Goal: Information Seeking & Learning: Learn about a topic

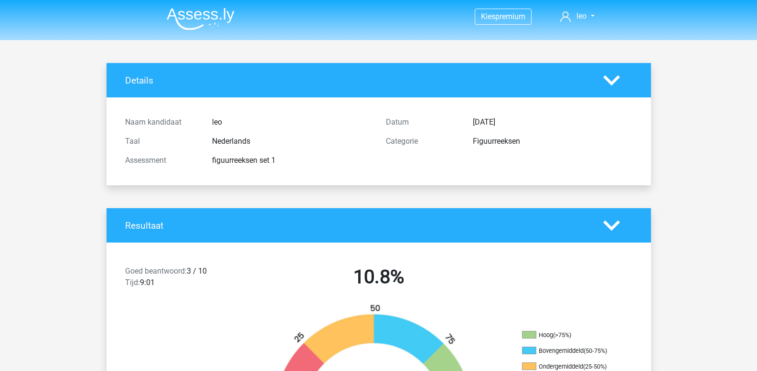
scroll to position [1, 0]
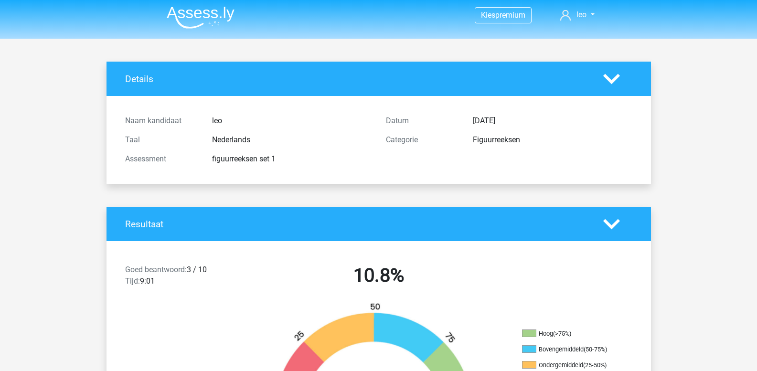
drag, startPoint x: 158, startPoint y: 16, endPoint x: 194, endPoint y: 21, distance: 36.7
click at [194, 21] on div "Kies premium leo leo.aertsens@gmail.com" at bounding box center [378, 15] width 453 height 31
click at [194, 21] on img at bounding box center [201, 17] width 68 height 22
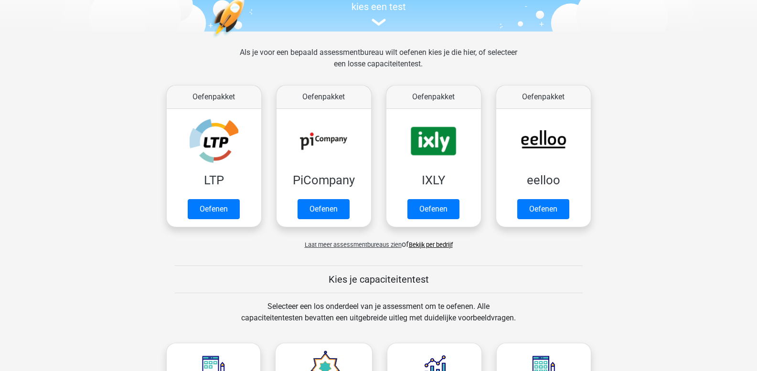
scroll to position [105, 0]
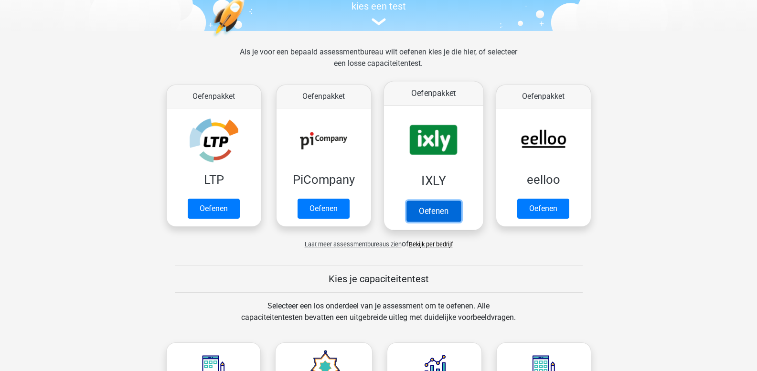
click at [426, 207] on link "Oefenen" at bounding box center [433, 210] width 54 height 21
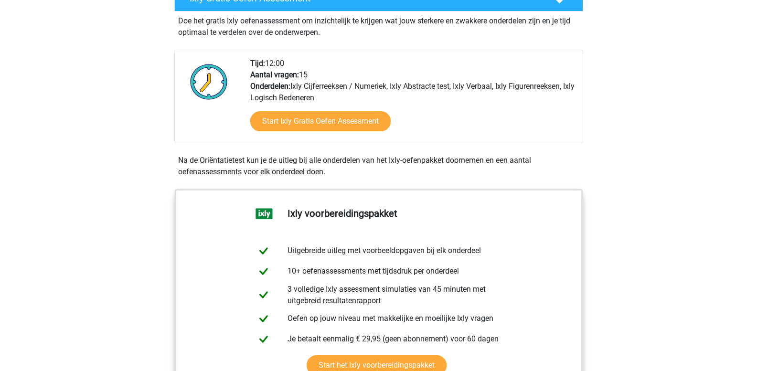
scroll to position [251, 0]
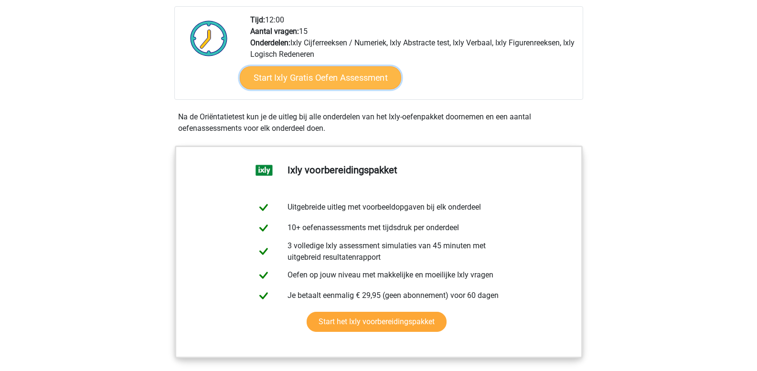
click at [314, 72] on link "Start Ixly Gratis Oefen Assessment" at bounding box center [319, 77] width 161 height 23
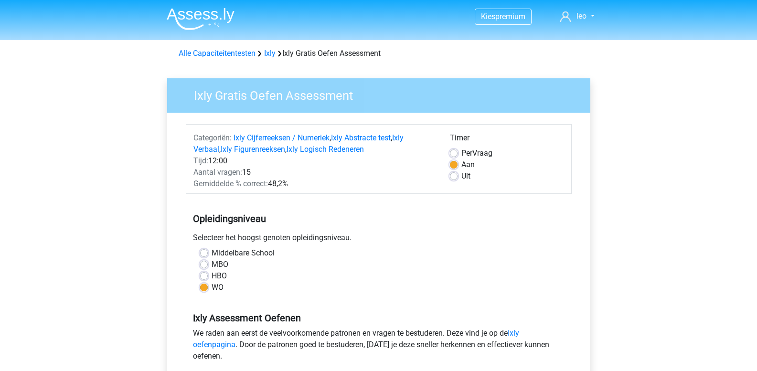
click at [211, 262] on label "MBO" at bounding box center [219, 264] width 17 height 11
click at [206, 262] on input "MBO" at bounding box center [204, 264] width 8 height 10
radio input "true"
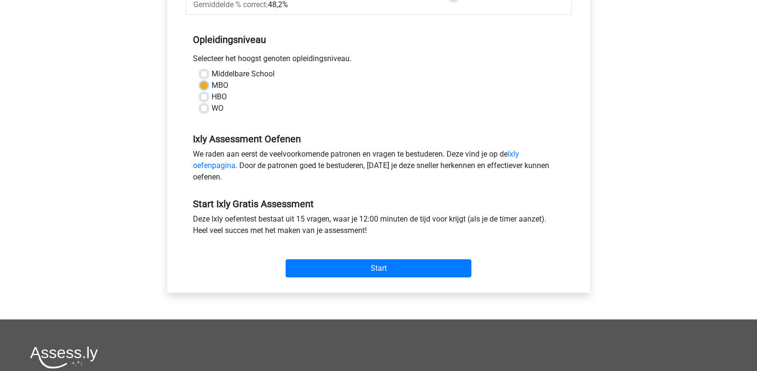
scroll to position [179, 0]
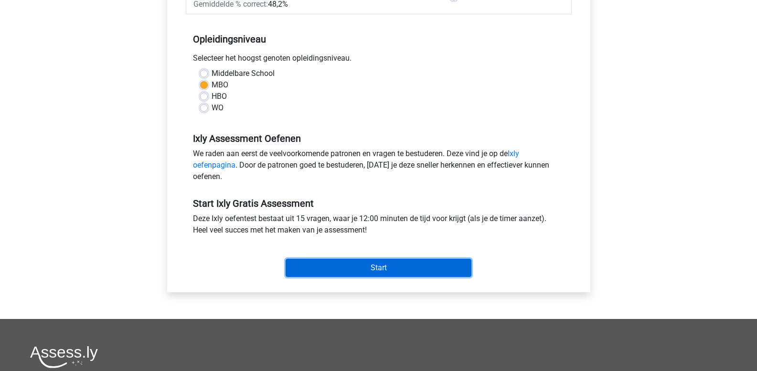
click at [319, 265] on input "Start" at bounding box center [378, 268] width 186 height 18
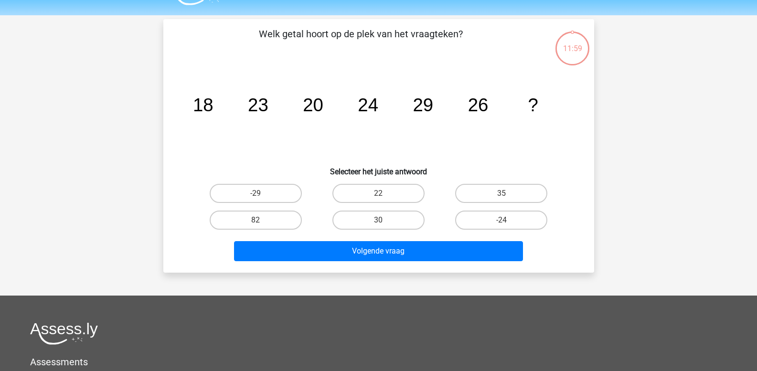
scroll to position [68, 0]
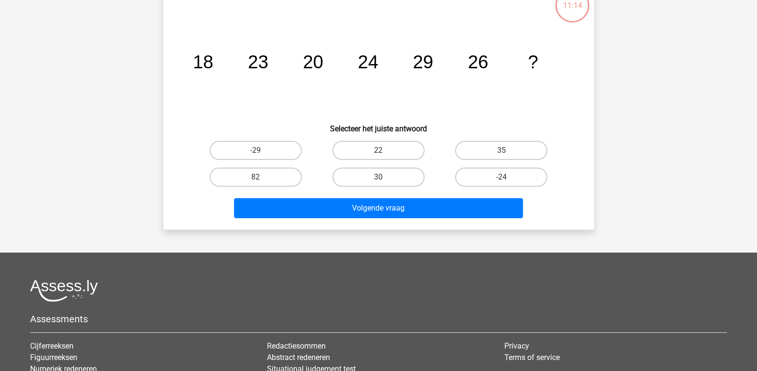
click at [379, 177] on input "30" at bounding box center [381, 180] width 6 height 6
radio input "true"
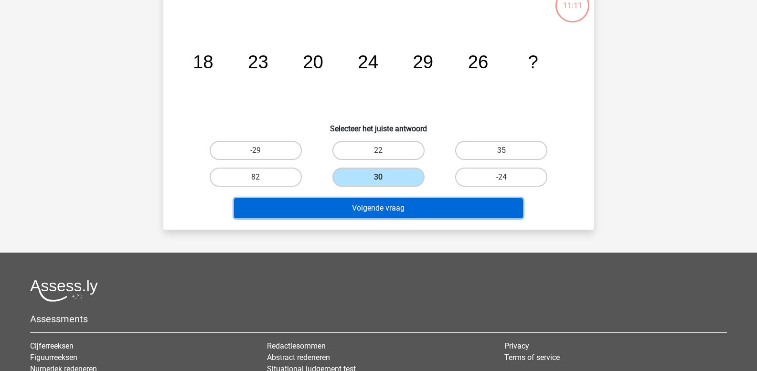
click at [367, 206] on button "Volgende vraag" at bounding box center [378, 208] width 289 height 20
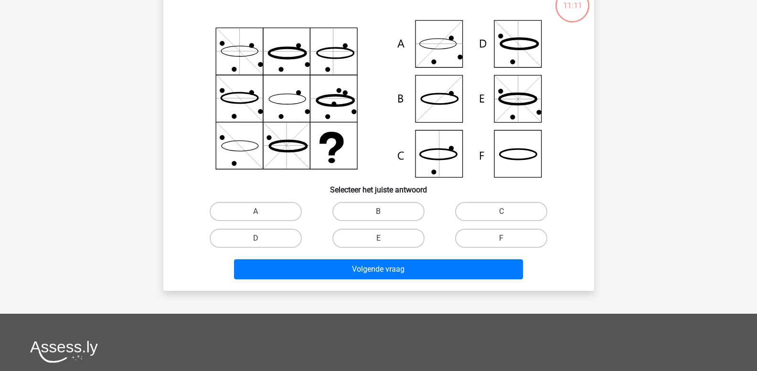
scroll to position [44, 0]
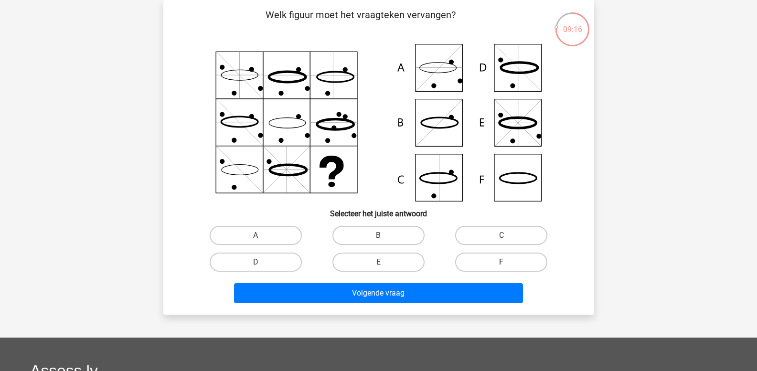
click at [499, 260] on label "F" at bounding box center [501, 262] width 92 height 19
click at [501, 262] on input "F" at bounding box center [504, 265] width 6 height 6
radio input "true"
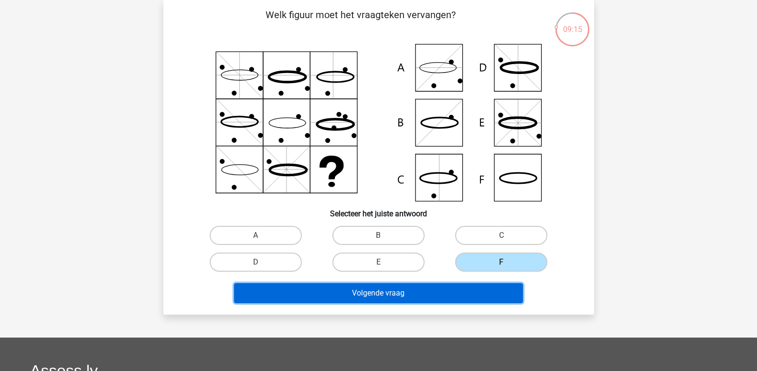
click at [428, 287] on button "Volgende vraag" at bounding box center [378, 293] width 289 height 20
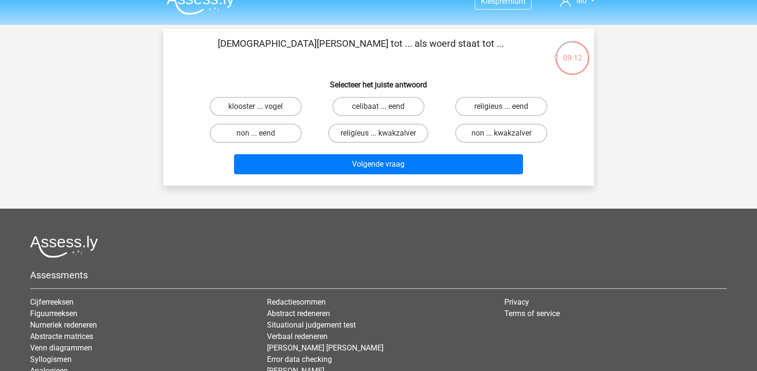
scroll to position [0, 0]
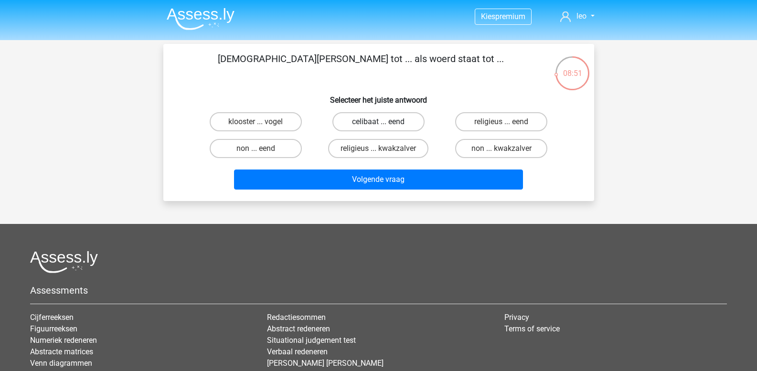
click at [376, 123] on label "celibaat ... eend" at bounding box center [378, 121] width 92 height 19
click at [378, 123] on input "celibaat ... eend" at bounding box center [381, 125] width 6 height 6
radio input "true"
click at [278, 125] on label "klooster ... vogel" at bounding box center [256, 121] width 92 height 19
click at [262, 125] on input "klooster ... vogel" at bounding box center [258, 125] width 6 height 6
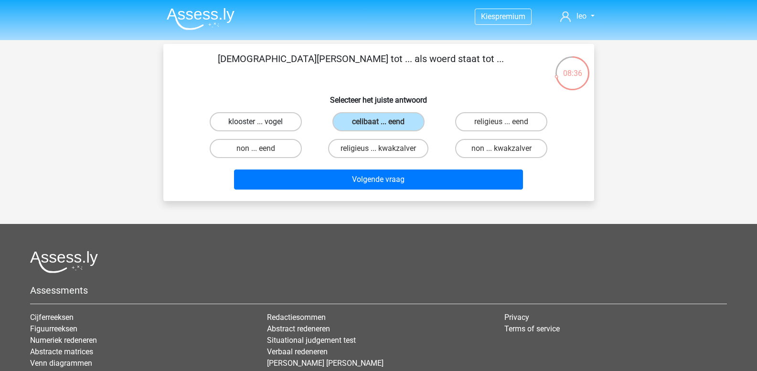
radio input "true"
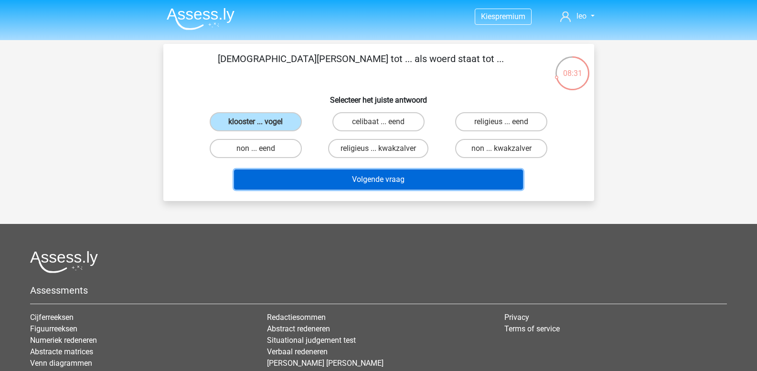
click at [354, 177] on button "Volgende vraag" at bounding box center [378, 179] width 289 height 20
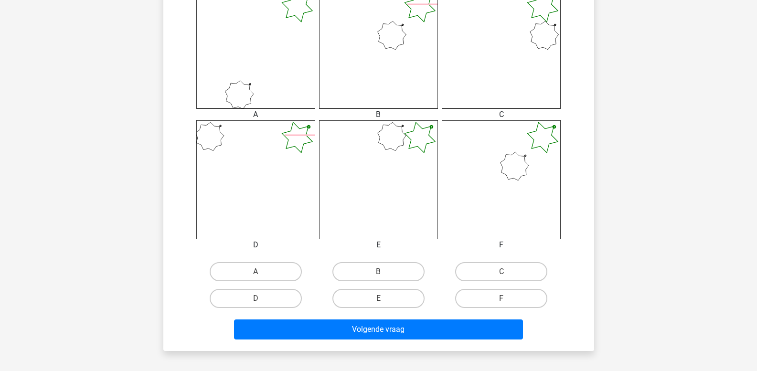
scroll to position [330, 0]
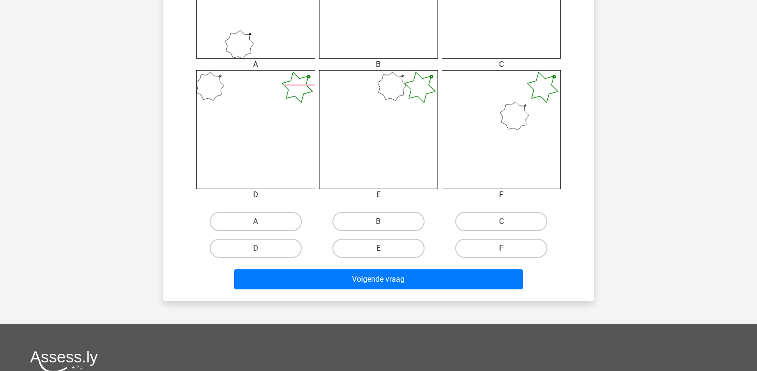
click at [484, 251] on label "F" at bounding box center [501, 248] width 92 height 19
click at [501, 251] on input "F" at bounding box center [504, 251] width 6 height 6
radio input "true"
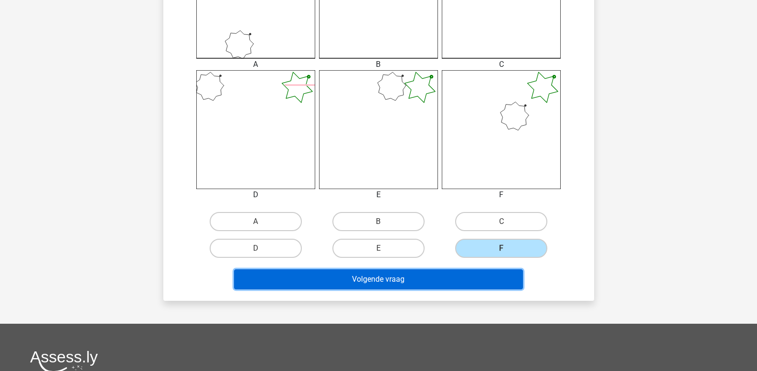
click at [444, 276] on button "Volgende vraag" at bounding box center [378, 279] width 289 height 20
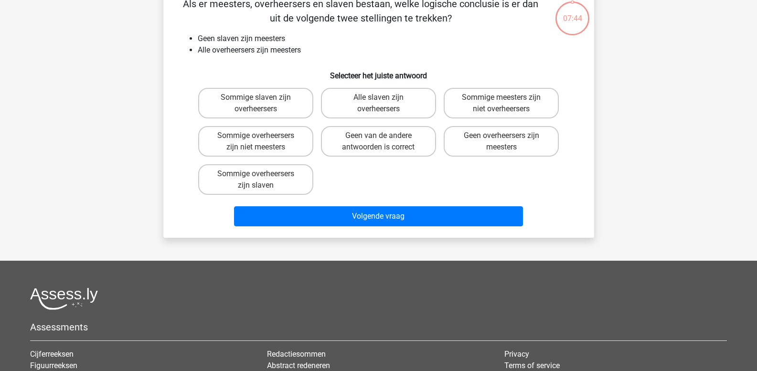
scroll to position [44, 0]
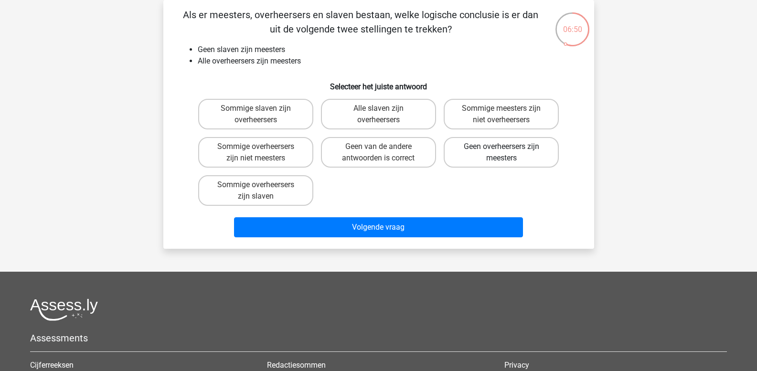
click at [492, 158] on label "Geen overheersers zijn meesters" at bounding box center [500, 152] width 115 height 31
click at [501, 153] on input "Geen overheersers zijn meesters" at bounding box center [504, 150] width 6 height 6
radio input "true"
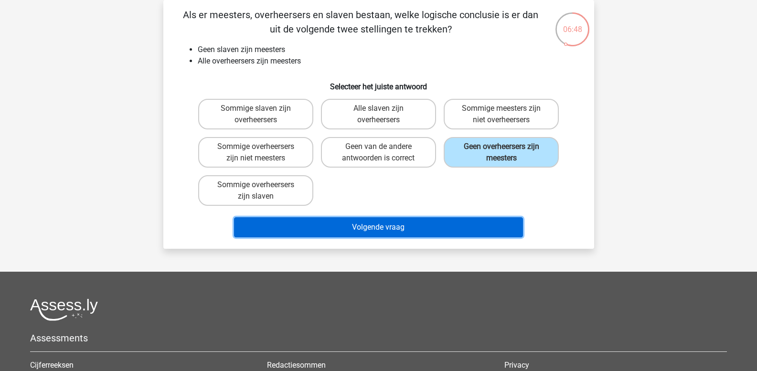
click at [437, 222] on button "Volgende vraag" at bounding box center [378, 227] width 289 height 20
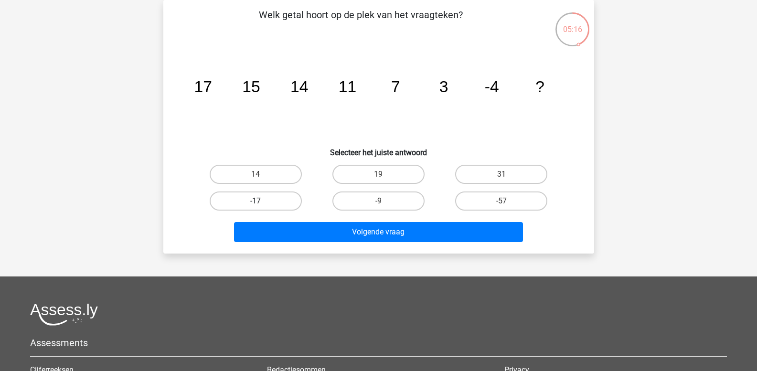
click at [254, 200] on label "-17" at bounding box center [256, 200] width 92 height 19
click at [255, 201] on input "-17" at bounding box center [258, 204] width 6 height 6
radio input "true"
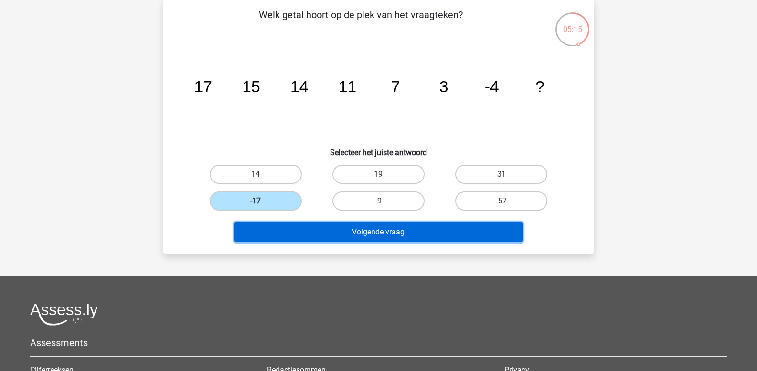
click at [320, 234] on button "Volgende vraag" at bounding box center [378, 232] width 289 height 20
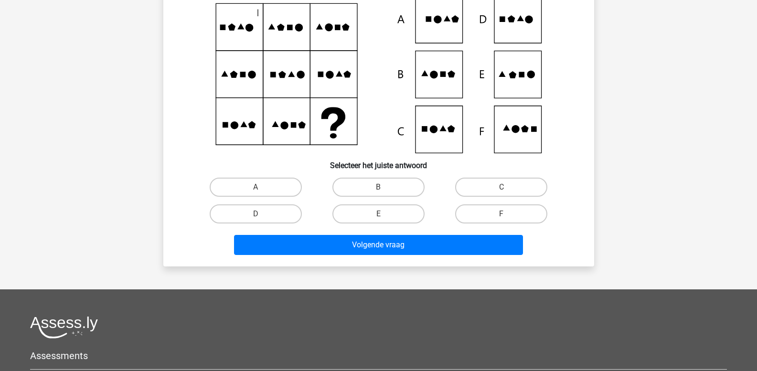
scroll to position [95, 0]
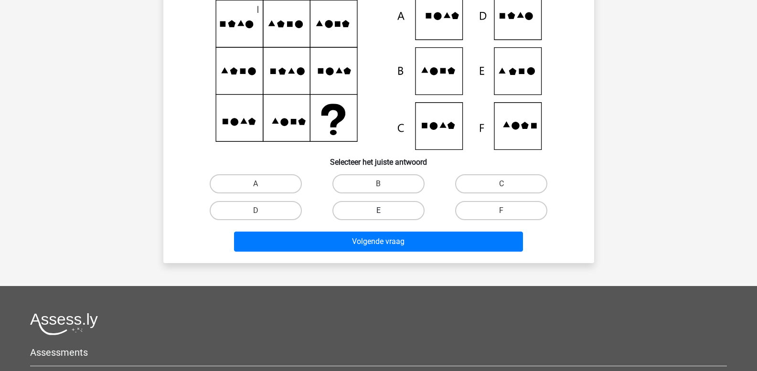
click at [386, 208] on label "E" at bounding box center [378, 210] width 92 height 19
click at [384, 211] on input "E" at bounding box center [381, 214] width 6 height 6
radio input "true"
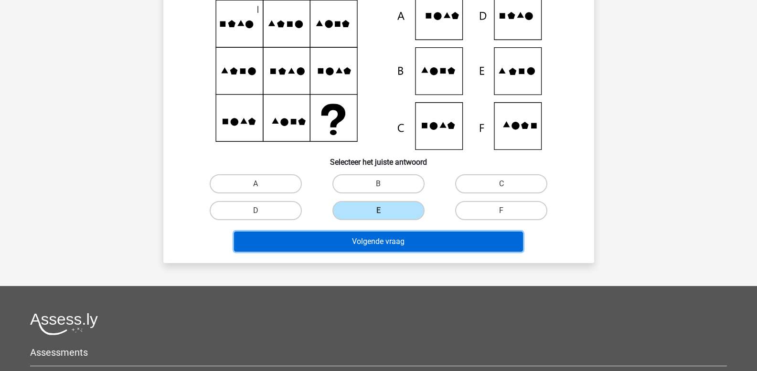
click at [381, 240] on button "Volgende vraag" at bounding box center [378, 242] width 289 height 20
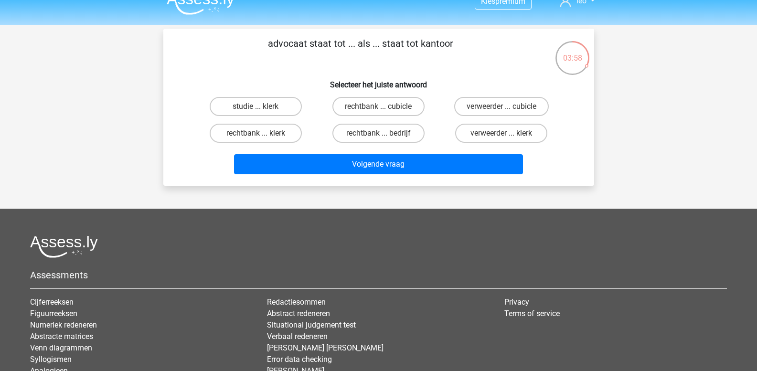
scroll to position [0, 0]
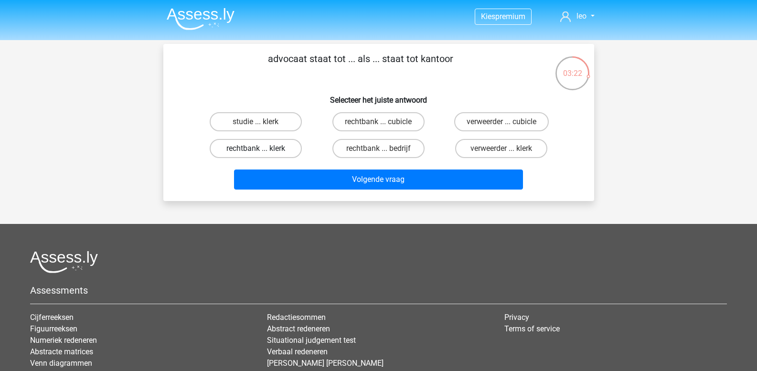
click at [243, 153] on label "rechtbank ... klerk" at bounding box center [256, 148] width 92 height 19
click at [255, 153] on input "rechtbank ... klerk" at bounding box center [258, 151] width 6 height 6
radio input "true"
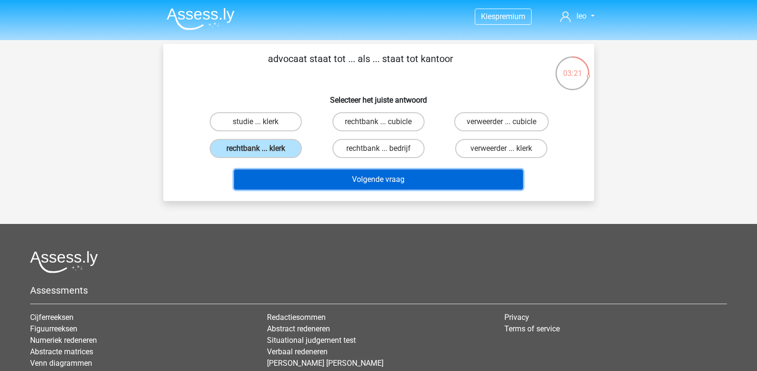
click at [274, 186] on button "Volgende vraag" at bounding box center [378, 179] width 289 height 20
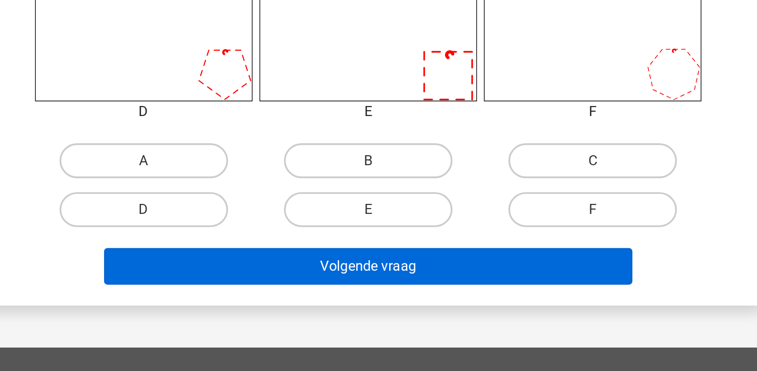
scroll to position [296, 0]
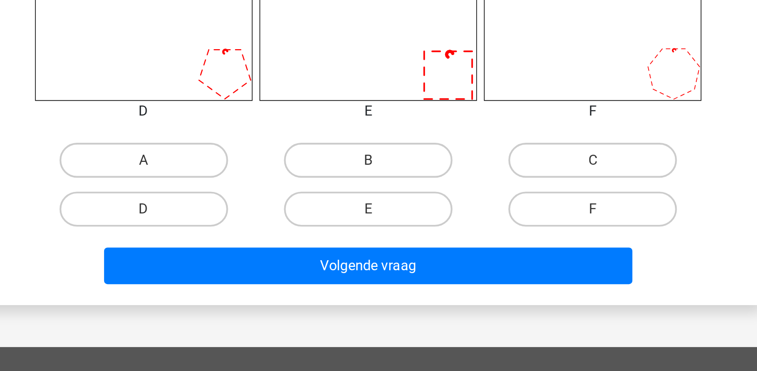
click at [382, 286] on input "E" at bounding box center [381, 285] width 6 height 6
radio input "true"
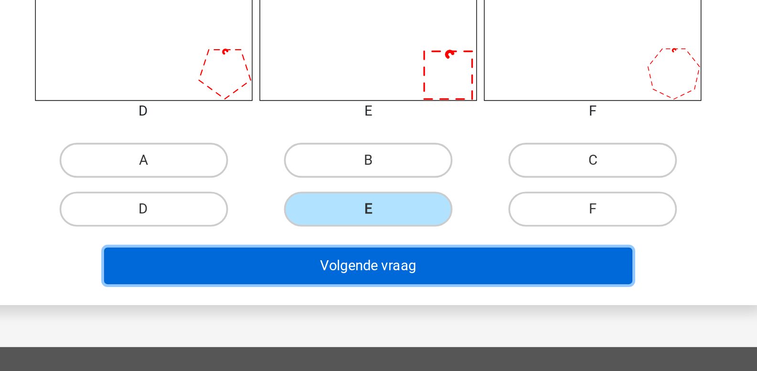
click at [380, 316] on button "Volgende vraag" at bounding box center [378, 313] width 289 height 20
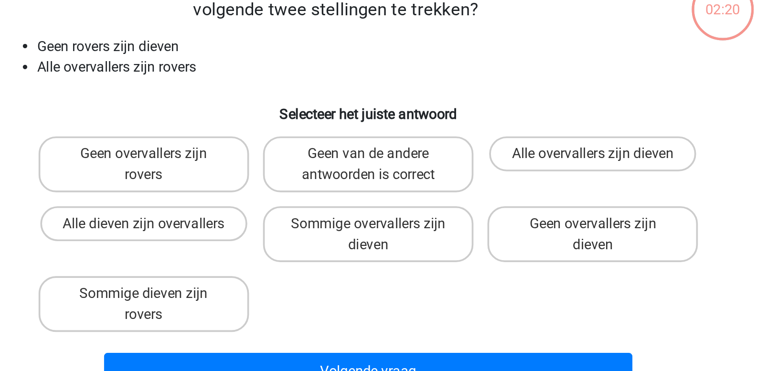
scroll to position [44, 0]
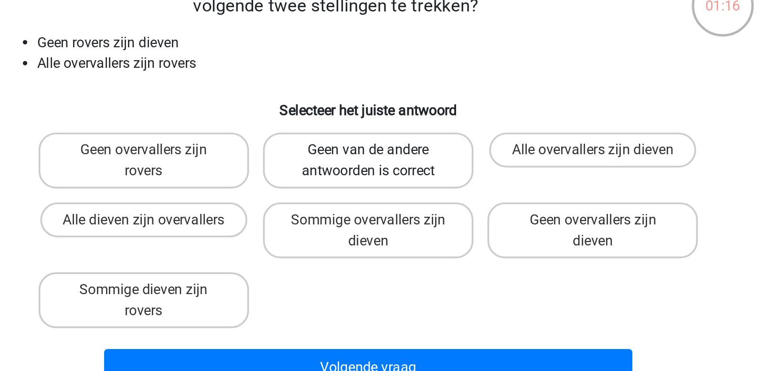
click at [387, 116] on label "Geen van de andere antwoorden is correct" at bounding box center [378, 114] width 115 height 31
click at [384, 115] on input "Geen van de andere antwoorden is correct" at bounding box center [381, 111] width 6 height 6
radio input "true"
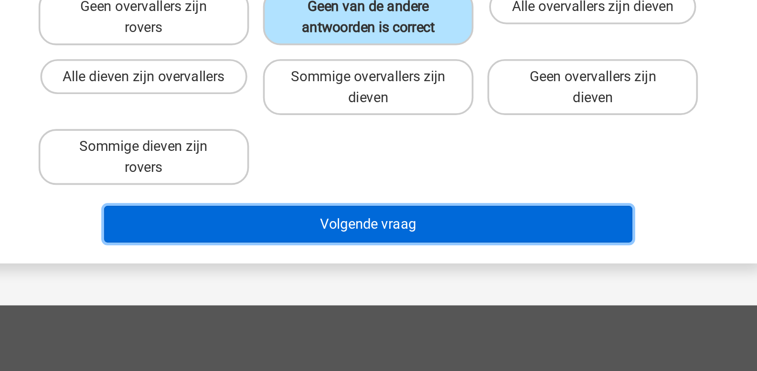
click at [380, 225] on button "Volgende vraag" at bounding box center [378, 227] width 289 height 20
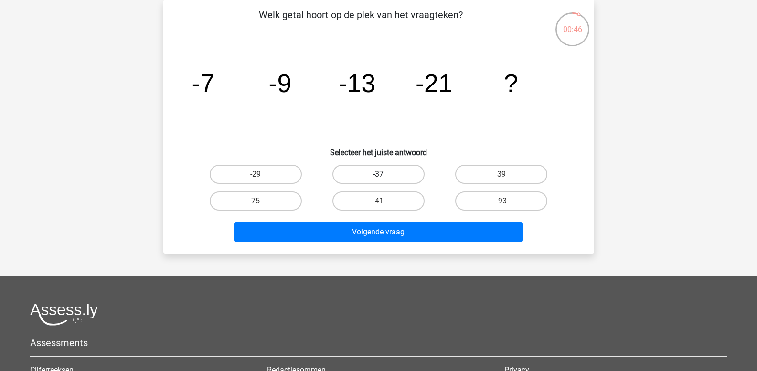
click at [386, 171] on label "-37" at bounding box center [378, 174] width 92 height 19
click at [384, 174] on input "-37" at bounding box center [381, 177] width 6 height 6
radio input "true"
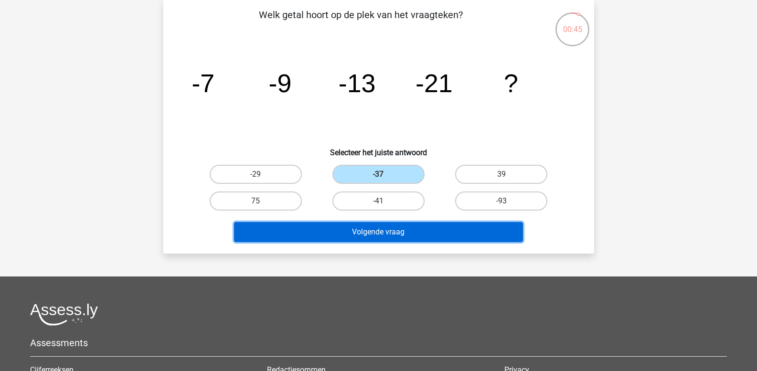
click at [386, 231] on button "Volgende vraag" at bounding box center [378, 232] width 289 height 20
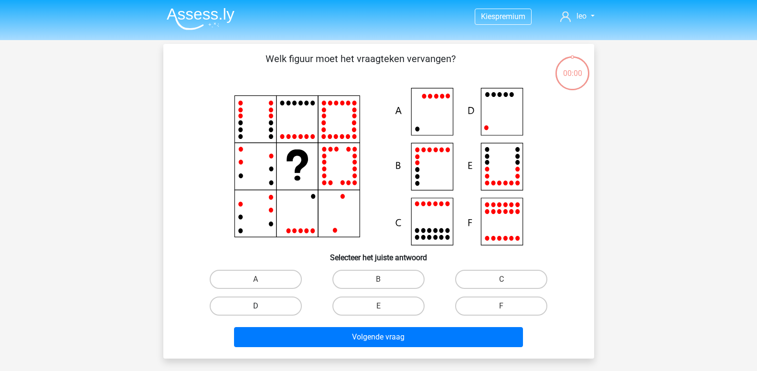
scroll to position [44, 0]
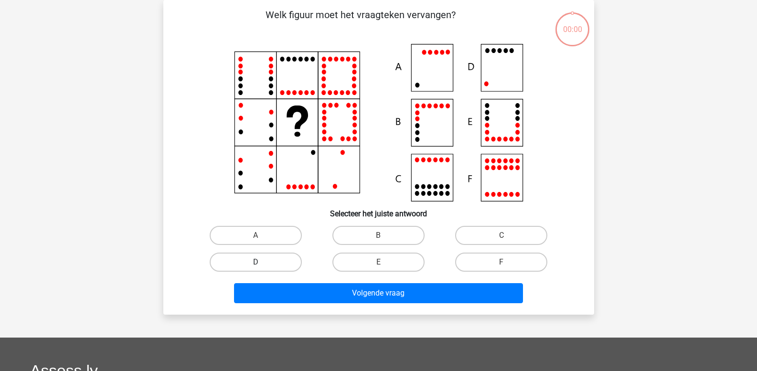
click at [278, 255] on label "D" at bounding box center [256, 262] width 92 height 19
click at [262, 262] on input "D" at bounding box center [258, 265] width 6 height 6
radio input "true"
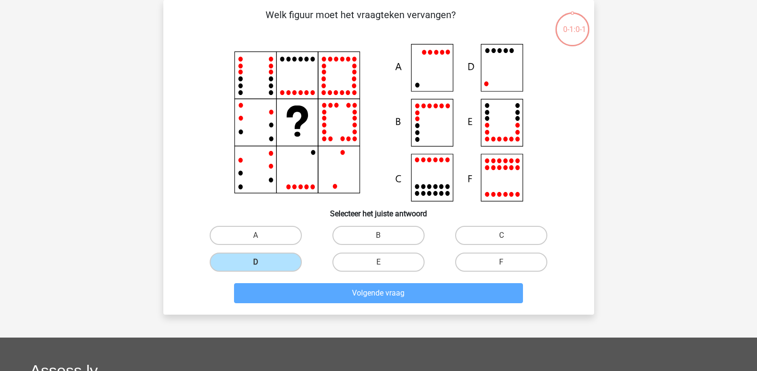
scroll to position [77, 0]
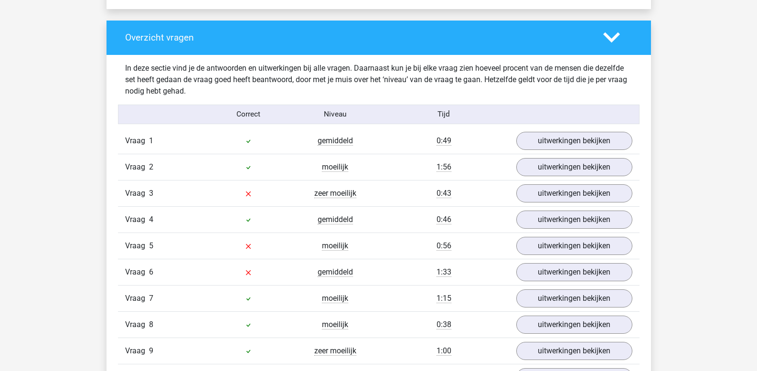
scroll to position [1050, 0]
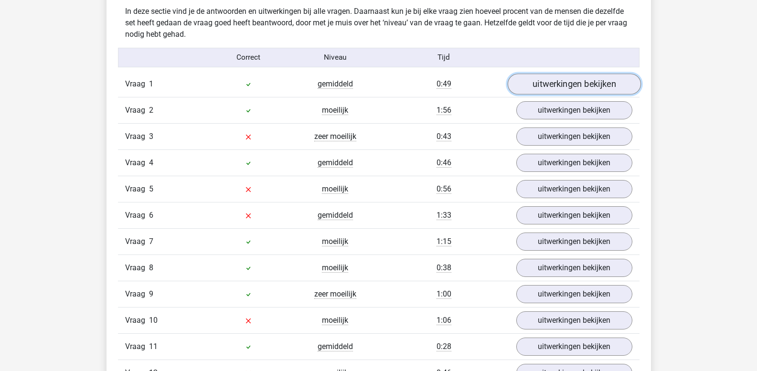
click at [540, 91] on link "uitwerkingen bekijken" at bounding box center [573, 84] width 133 height 21
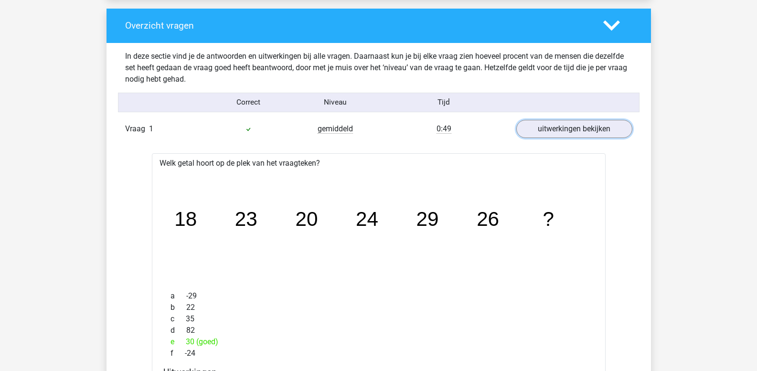
scroll to position [1002, 0]
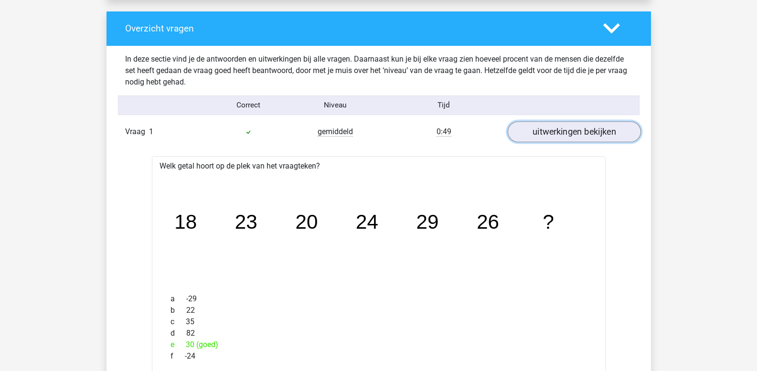
click at [555, 128] on link "uitwerkingen bekijken" at bounding box center [573, 131] width 133 height 21
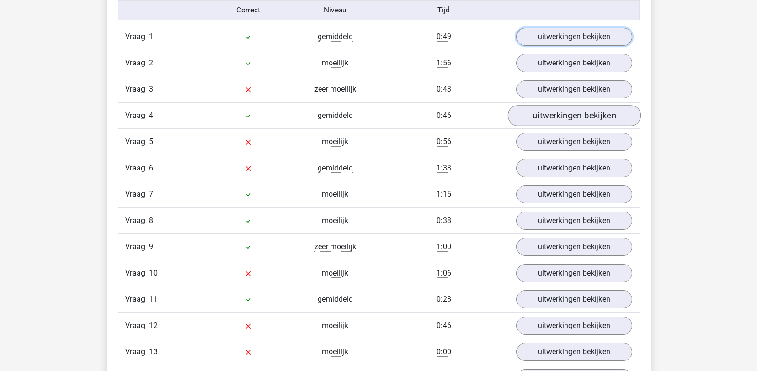
scroll to position [1098, 0]
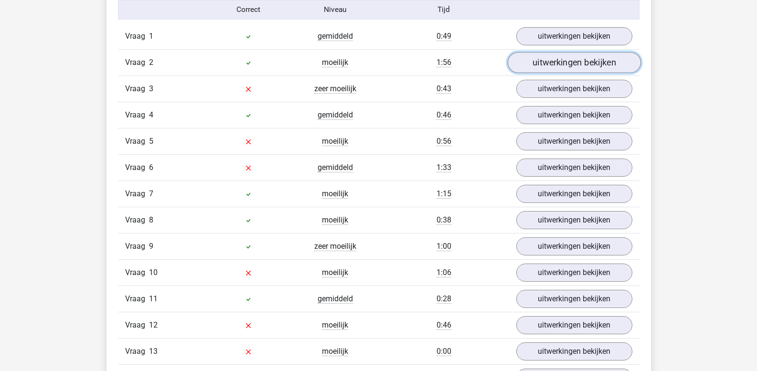
click at [547, 63] on link "uitwerkingen bekijken" at bounding box center [573, 62] width 133 height 21
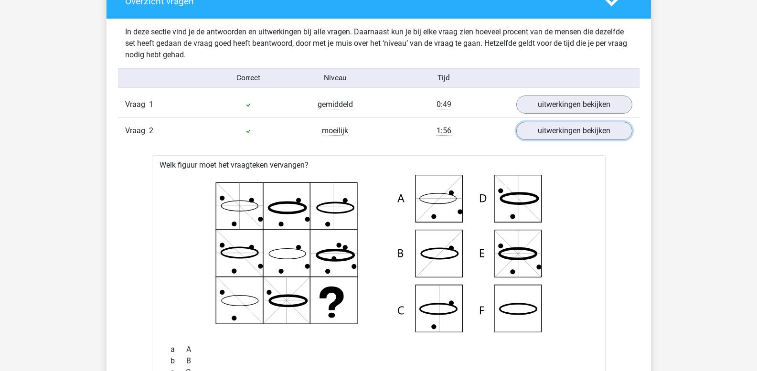
scroll to position [1002, 0]
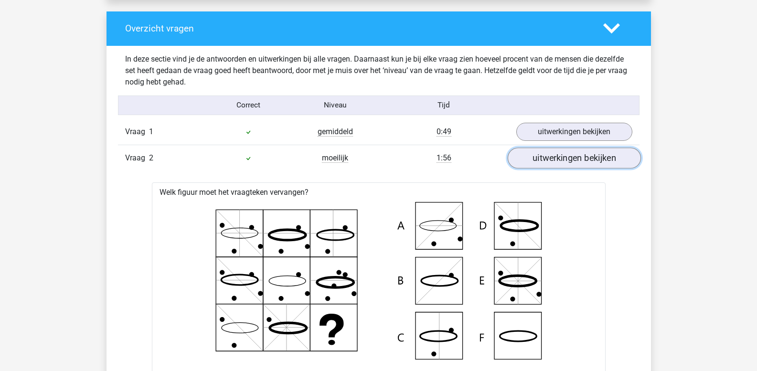
click at [560, 158] on link "uitwerkingen bekijken" at bounding box center [573, 157] width 133 height 21
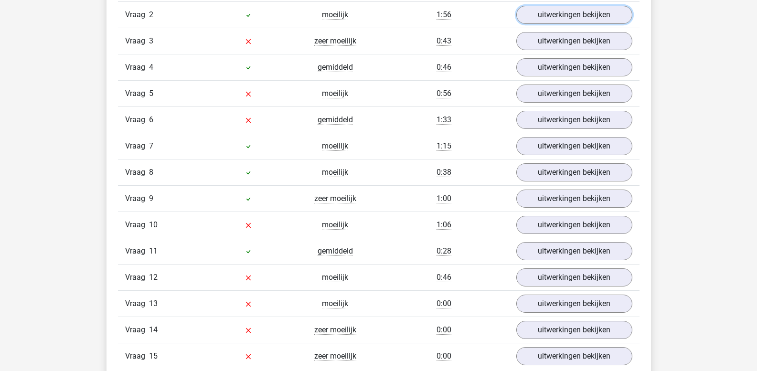
scroll to position [1098, 0]
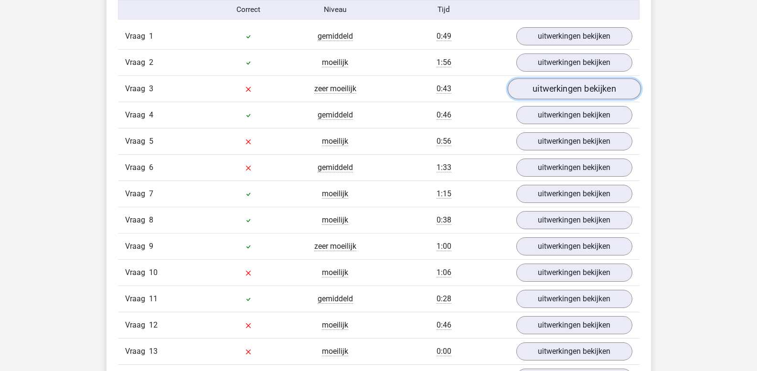
click at [560, 91] on link "uitwerkingen bekijken" at bounding box center [573, 88] width 133 height 21
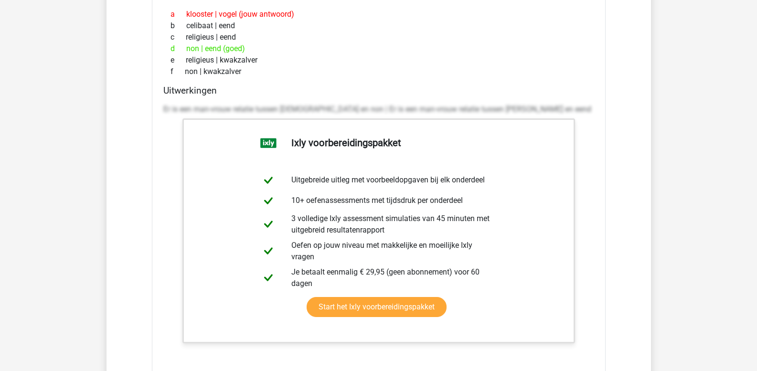
scroll to position [1241, 0]
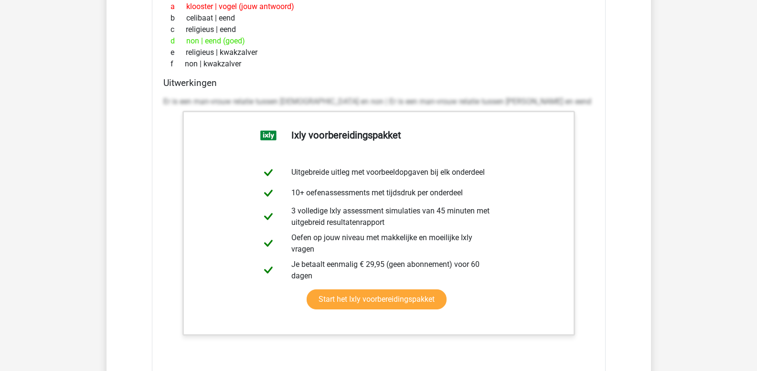
click at [340, 100] on p "Er is een man-vrouw relatie tussen monnik en non | Er is een man-vrouw relatie …" at bounding box center [378, 101] width 431 height 11
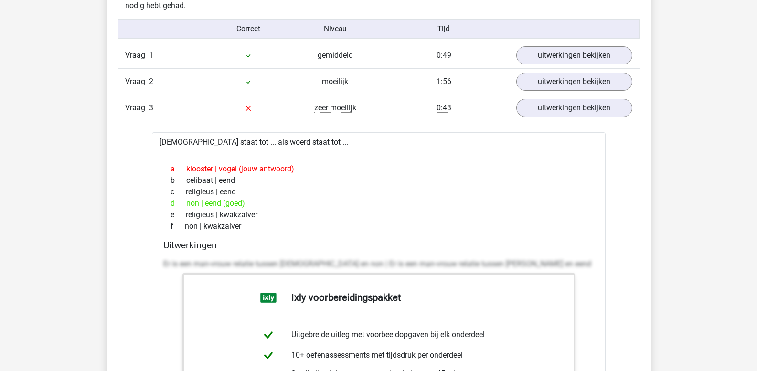
scroll to position [1097, 0]
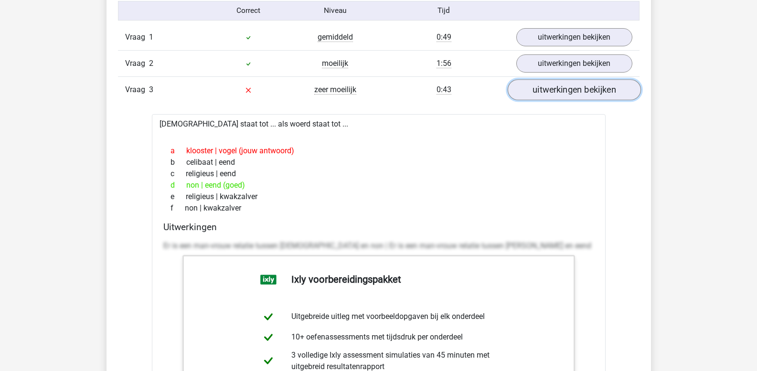
click at [536, 97] on link "uitwerkingen bekijken" at bounding box center [573, 89] width 133 height 21
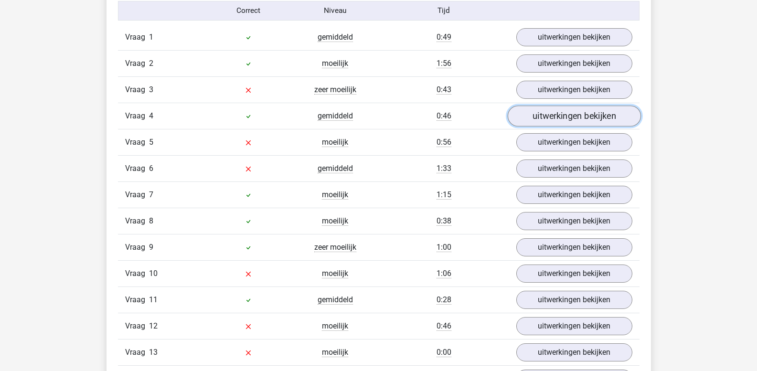
click at [553, 120] on link "uitwerkingen bekijken" at bounding box center [573, 115] width 133 height 21
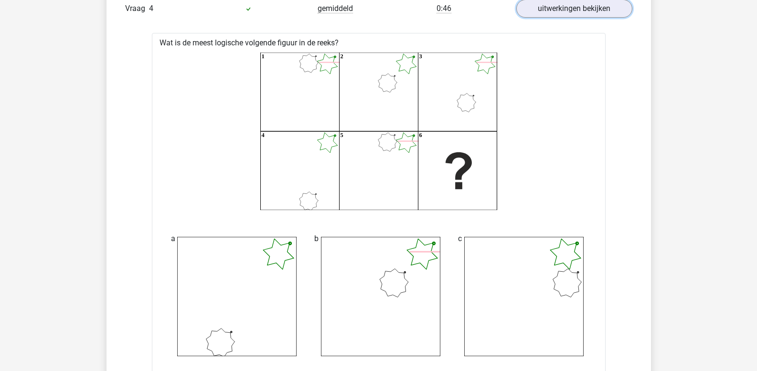
scroll to position [1192, 0]
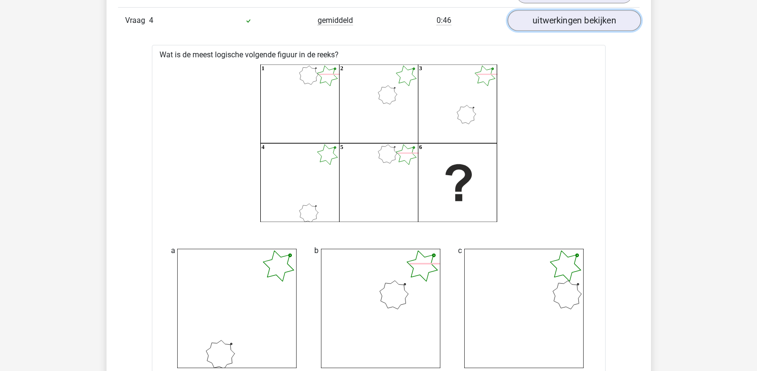
click at [548, 24] on link "uitwerkingen bekijken" at bounding box center [573, 20] width 133 height 21
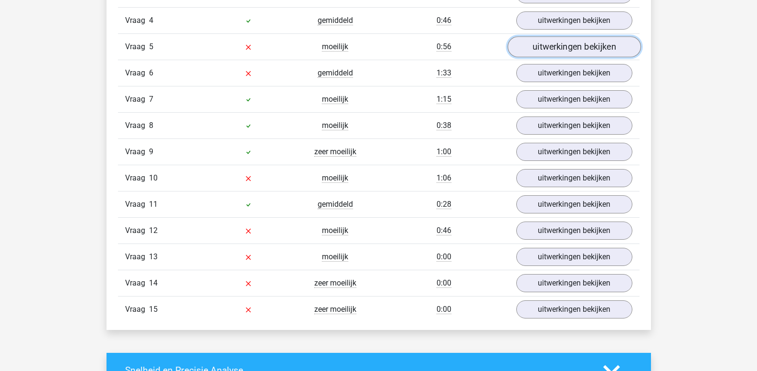
click at [544, 43] on link "uitwerkingen bekijken" at bounding box center [573, 46] width 133 height 21
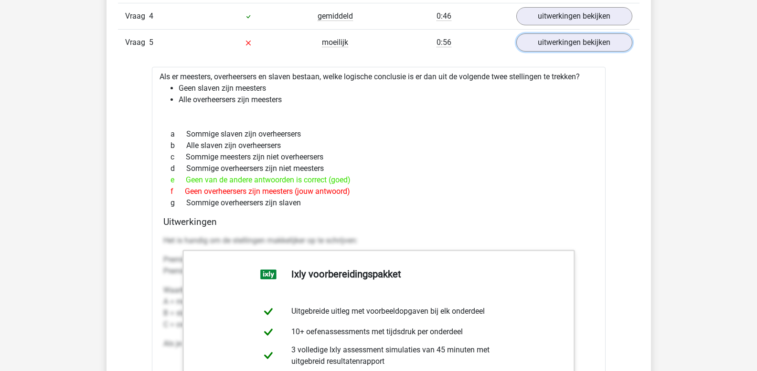
scroll to position [1190, 0]
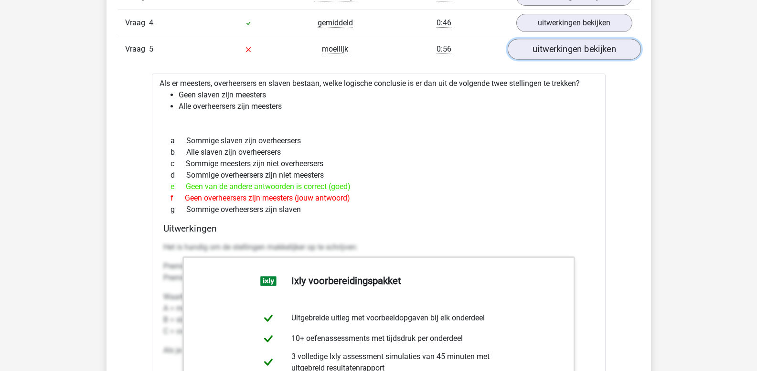
click at [564, 47] on link "uitwerkingen bekijken" at bounding box center [573, 49] width 133 height 21
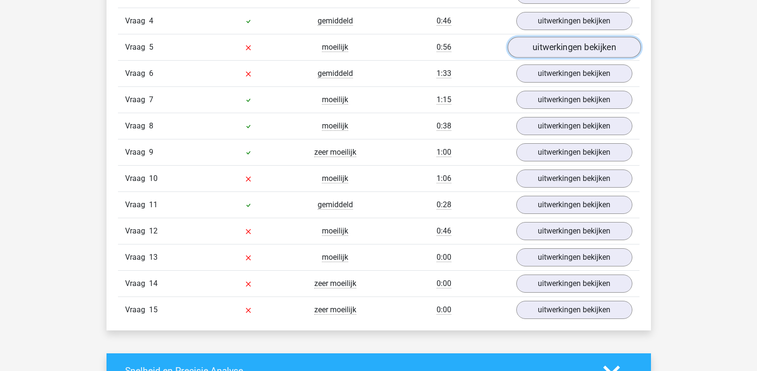
scroll to position [1189, 0]
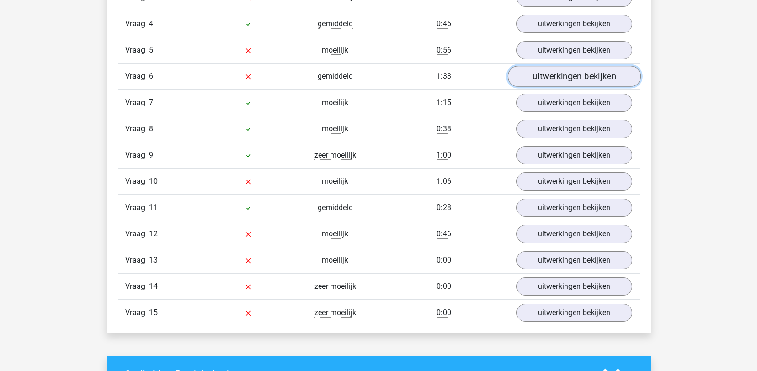
click at [565, 80] on link "uitwerkingen bekijken" at bounding box center [573, 76] width 133 height 21
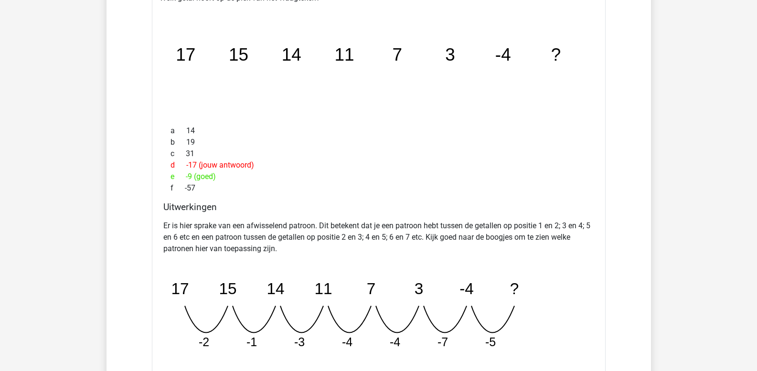
scroll to position [1147, 0]
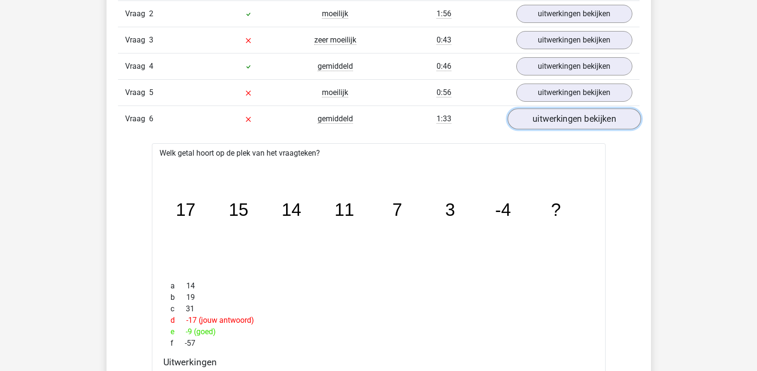
click at [550, 120] on link "uitwerkingen bekijken" at bounding box center [573, 118] width 133 height 21
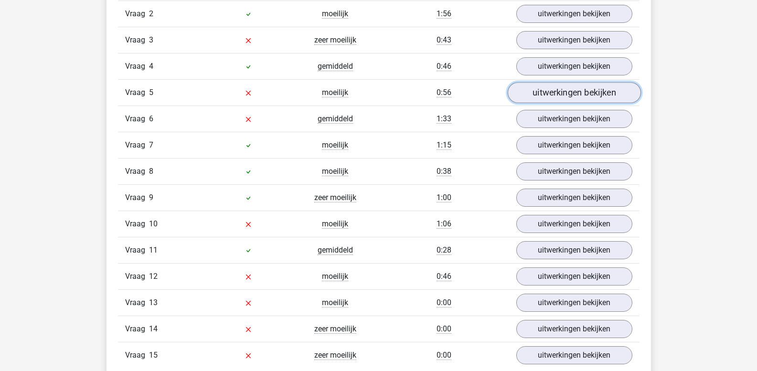
click at [547, 95] on link "uitwerkingen bekijken" at bounding box center [573, 92] width 133 height 21
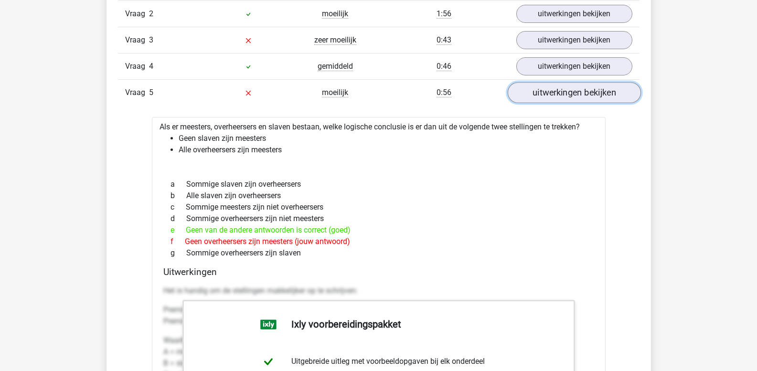
click at [547, 95] on link "uitwerkingen bekijken" at bounding box center [573, 92] width 133 height 21
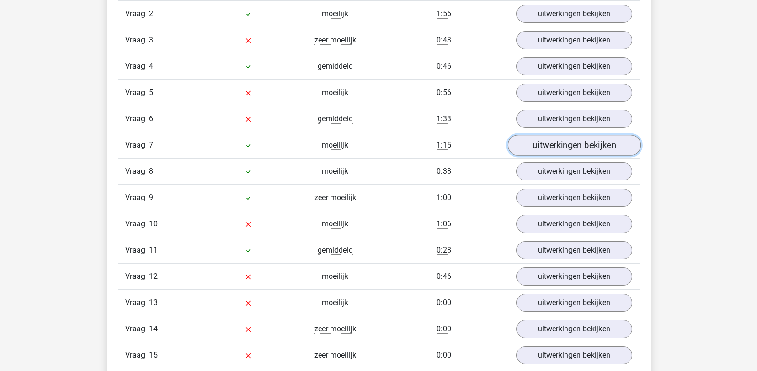
click at [544, 143] on link "uitwerkingen bekijken" at bounding box center [573, 145] width 133 height 21
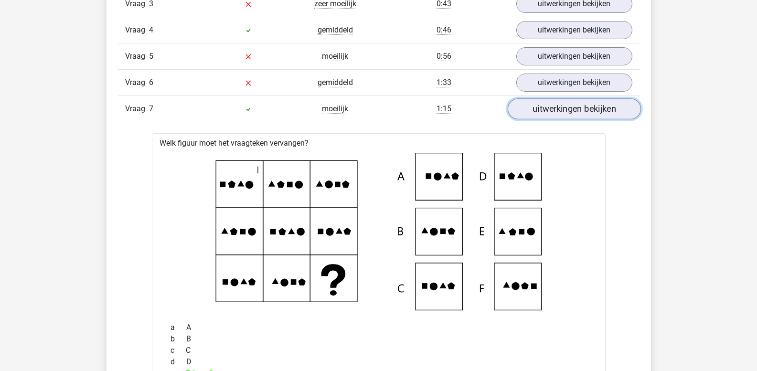
scroll to position [1242, 0]
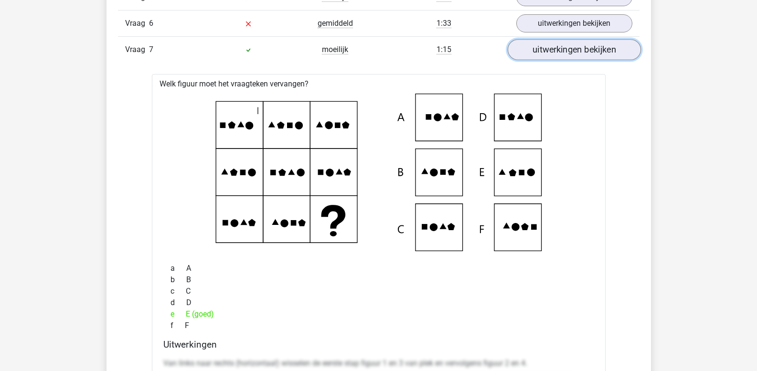
click at [552, 53] on link "uitwerkingen bekijken" at bounding box center [573, 49] width 133 height 21
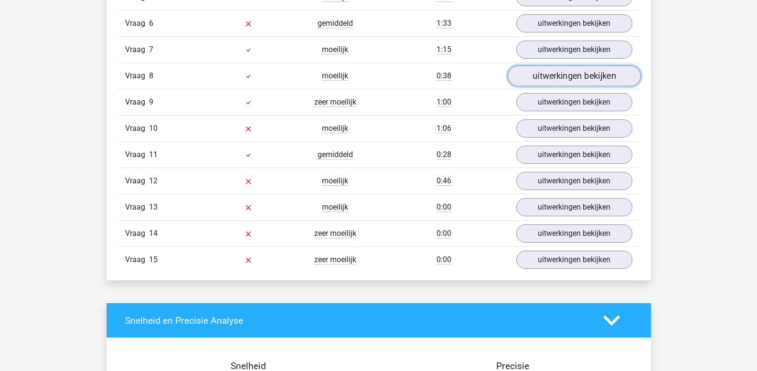
click at [551, 79] on link "uitwerkingen bekijken" at bounding box center [573, 75] width 133 height 21
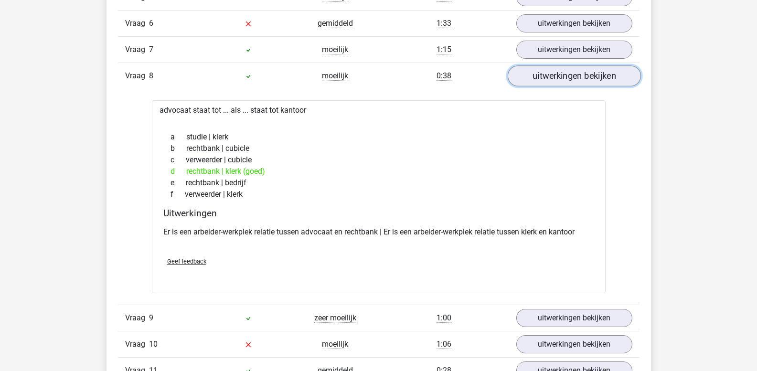
click at [551, 79] on link "uitwerkingen bekijken" at bounding box center [573, 75] width 133 height 21
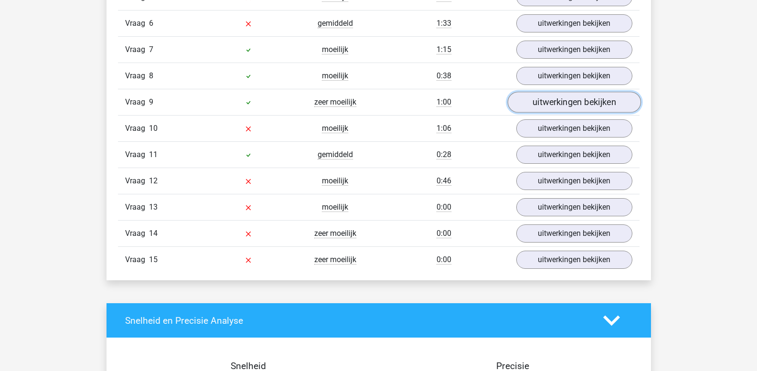
click at [553, 99] on link "uitwerkingen bekijken" at bounding box center [573, 102] width 133 height 21
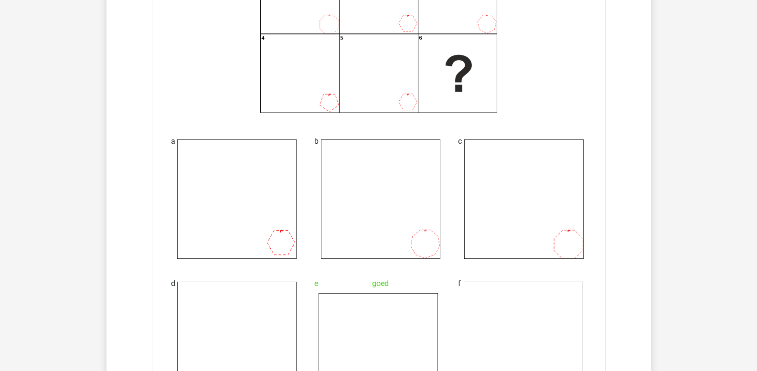
scroll to position [1290, 0]
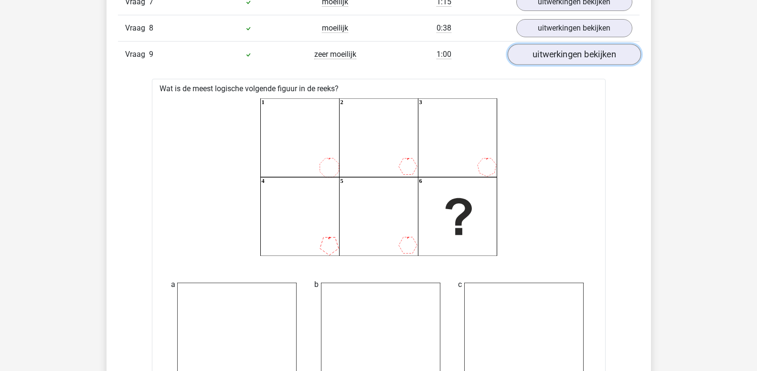
click at [560, 60] on link "uitwerkingen bekijken" at bounding box center [573, 54] width 133 height 21
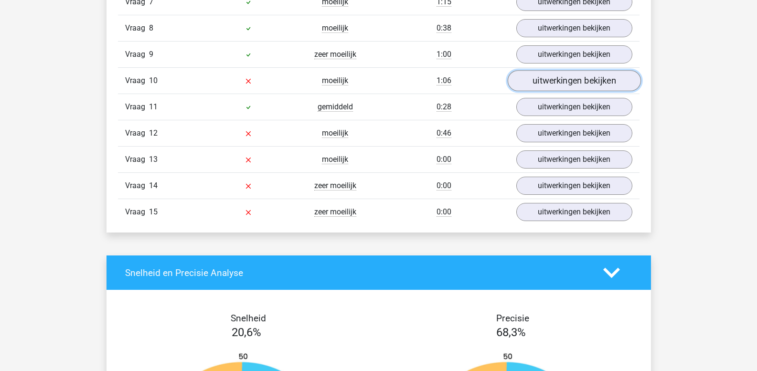
click at [559, 79] on link "uitwerkingen bekijken" at bounding box center [573, 80] width 133 height 21
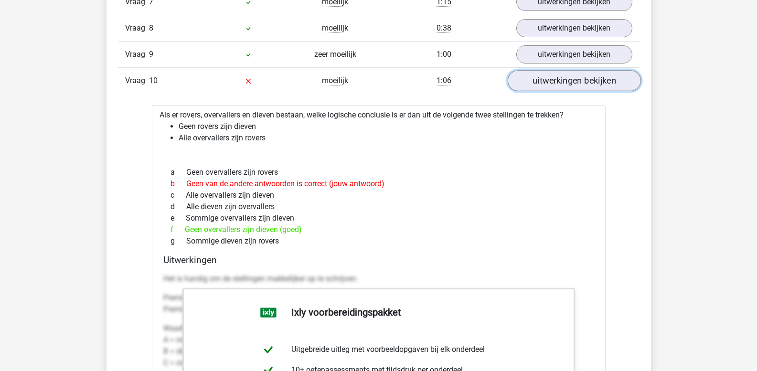
click at [560, 87] on link "uitwerkingen bekijken" at bounding box center [573, 80] width 133 height 21
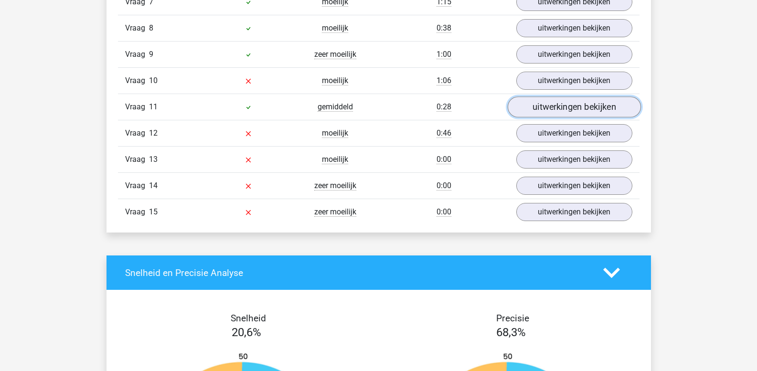
click at [572, 105] on link "uitwerkingen bekijken" at bounding box center [573, 106] width 133 height 21
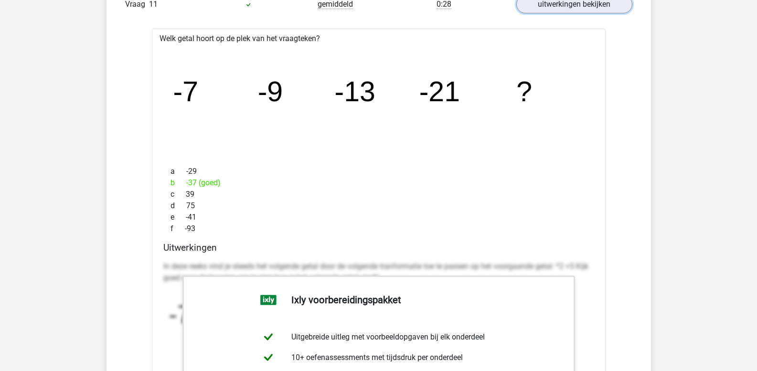
scroll to position [1338, 0]
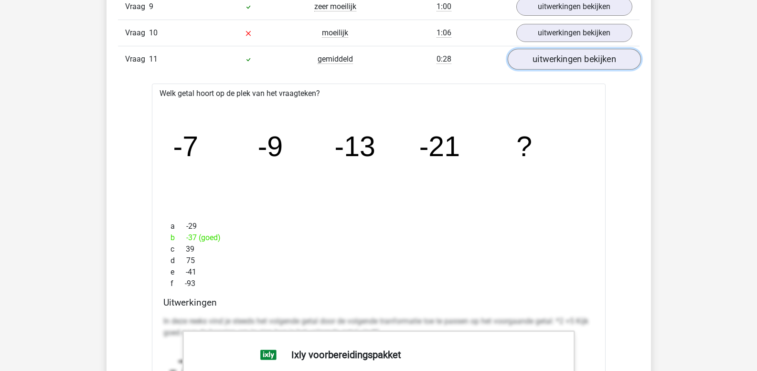
click at [552, 60] on link "uitwerkingen bekijken" at bounding box center [573, 59] width 133 height 21
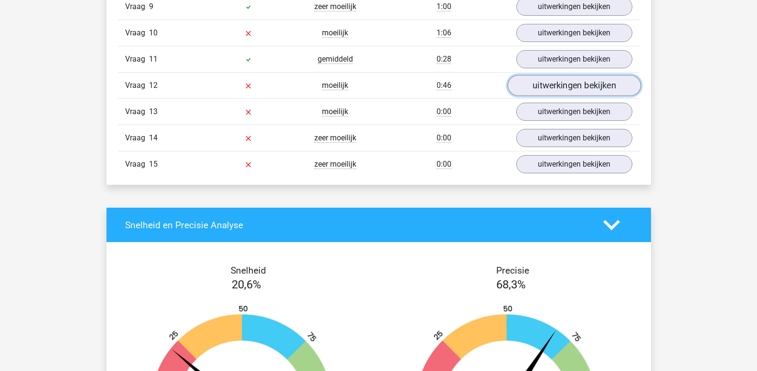
click at [553, 84] on link "uitwerkingen bekijken" at bounding box center [573, 85] width 133 height 21
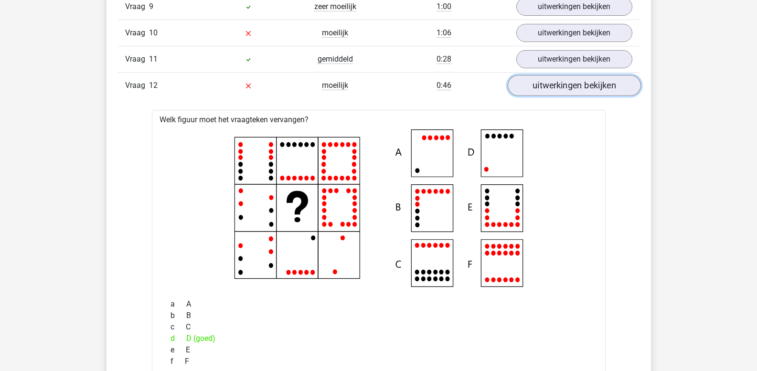
click at [553, 87] on link "uitwerkingen bekijken" at bounding box center [573, 85] width 133 height 21
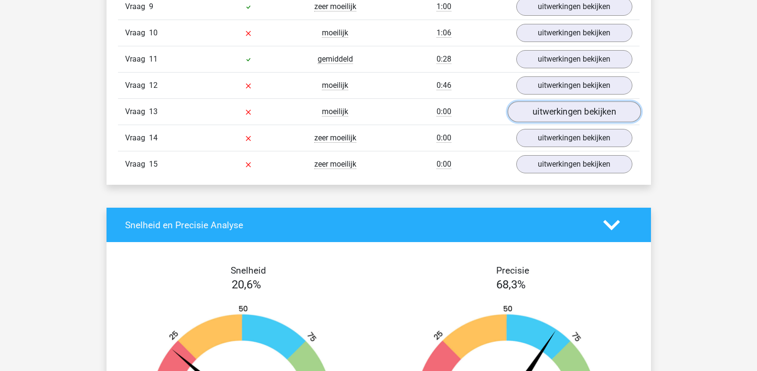
click at [549, 110] on link "uitwerkingen bekijken" at bounding box center [573, 111] width 133 height 21
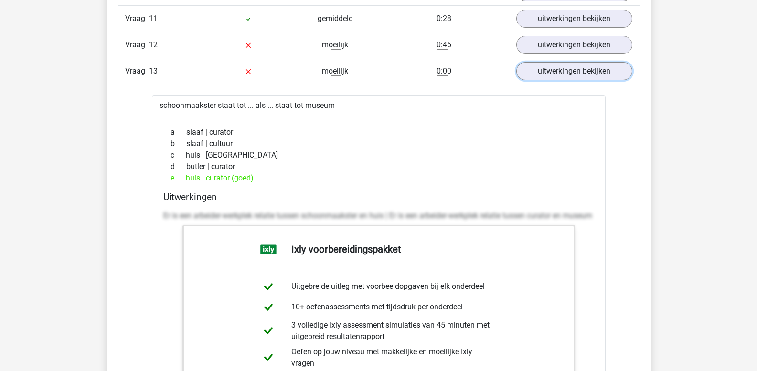
scroll to position [1433, 0]
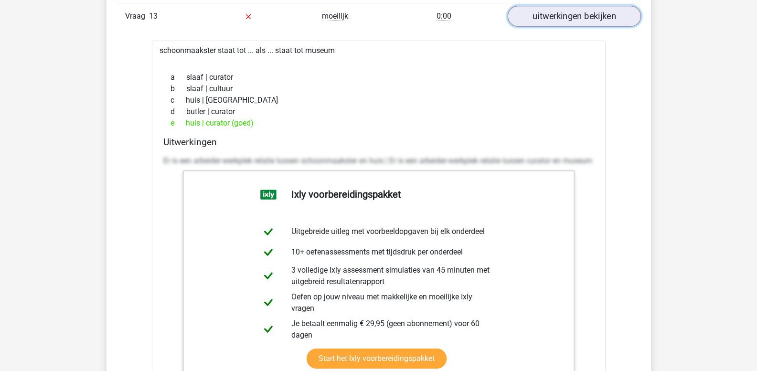
click at [564, 20] on link "uitwerkingen bekijken" at bounding box center [573, 16] width 133 height 21
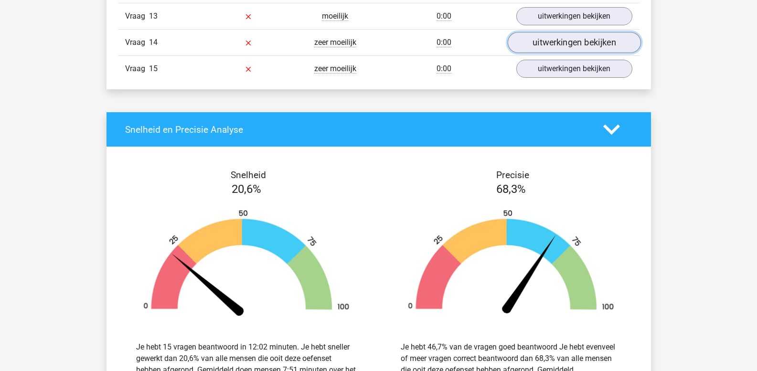
click at [560, 41] on link "uitwerkingen bekijken" at bounding box center [573, 42] width 133 height 21
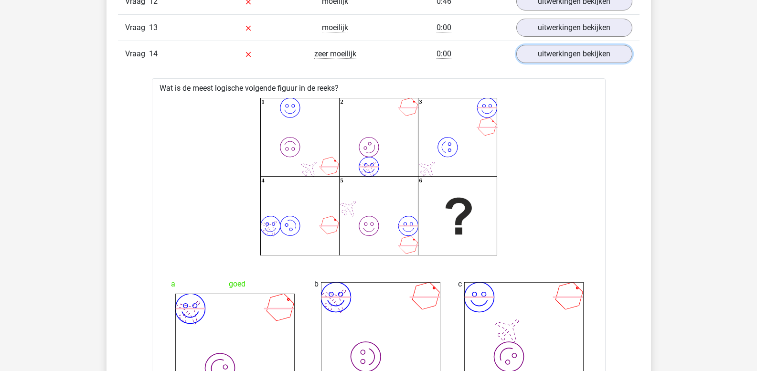
scroll to position [1421, 0]
click at [565, 30] on link "uitwerkingen bekijken" at bounding box center [573, 28] width 133 height 21
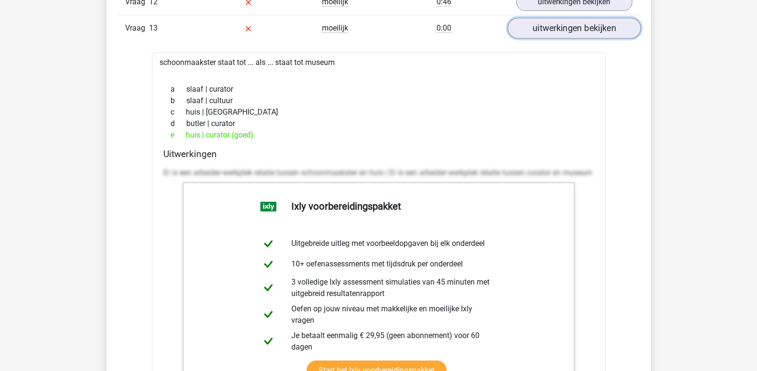
click at [548, 31] on link "uitwerkingen bekijken" at bounding box center [573, 28] width 133 height 21
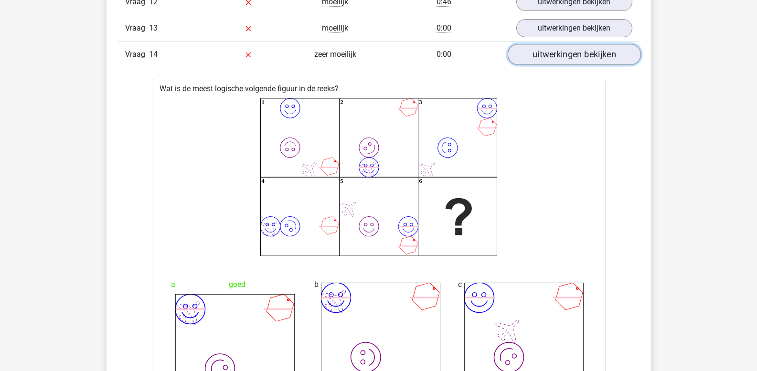
click at [555, 62] on link "uitwerkingen bekijken" at bounding box center [573, 54] width 133 height 21
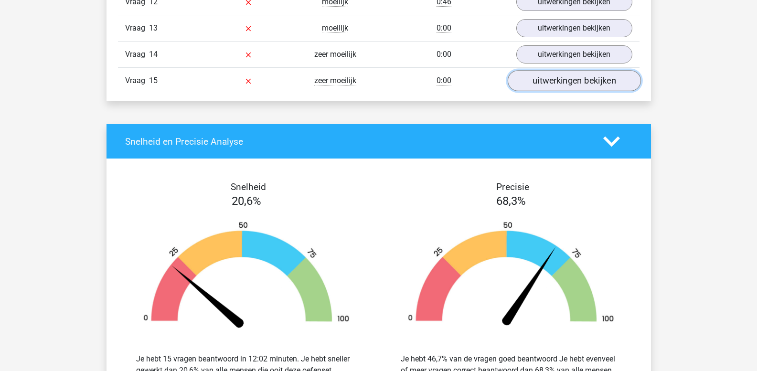
click at [553, 81] on link "uitwerkingen bekijken" at bounding box center [573, 80] width 133 height 21
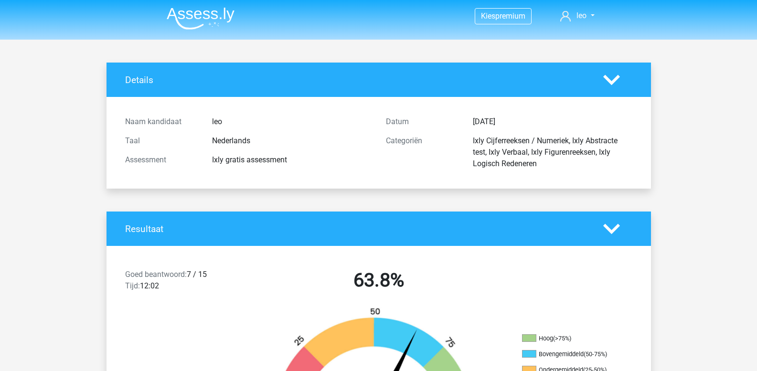
scroll to position [0, 0]
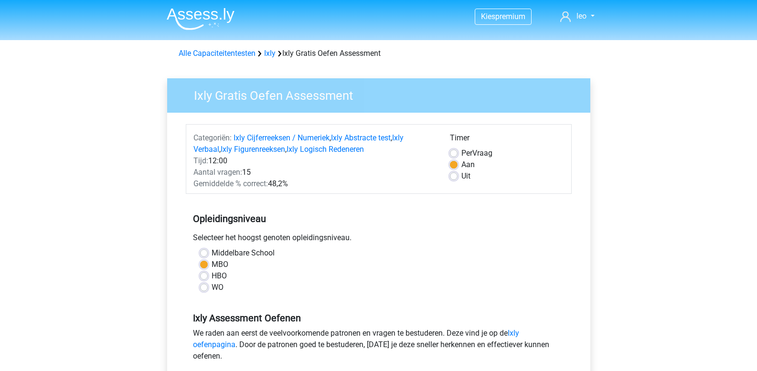
scroll to position [179, 0]
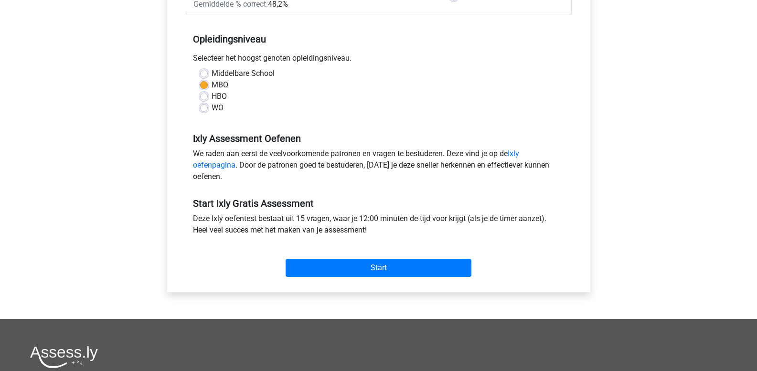
click at [211, 98] on label "HBO" at bounding box center [218, 96] width 15 height 11
click at [204, 98] on input "HBO" at bounding box center [204, 96] width 8 height 10
radio input "true"
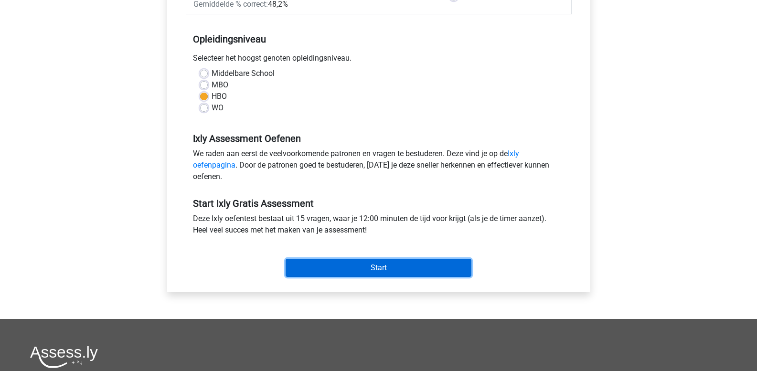
click at [313, 266] on input "Start" at bounding box center [378, 268] width 186 height 18
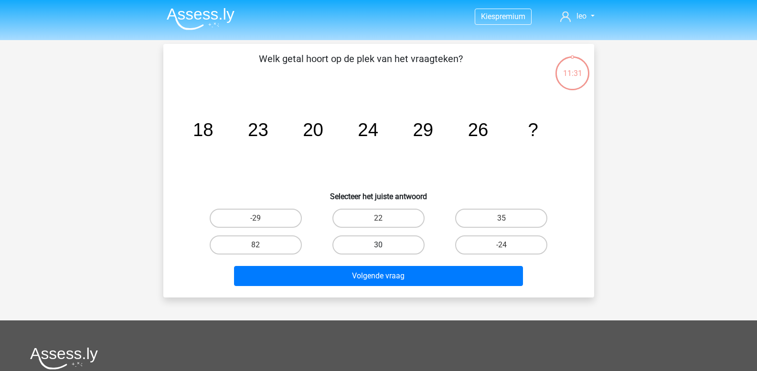
click at [374, 243] on label "30" at bounding box center [378, 244] width 92 height 19
click at [378, 245] on input "30" at bounding box center [381, 248] width 6 height 6
radio input "true"
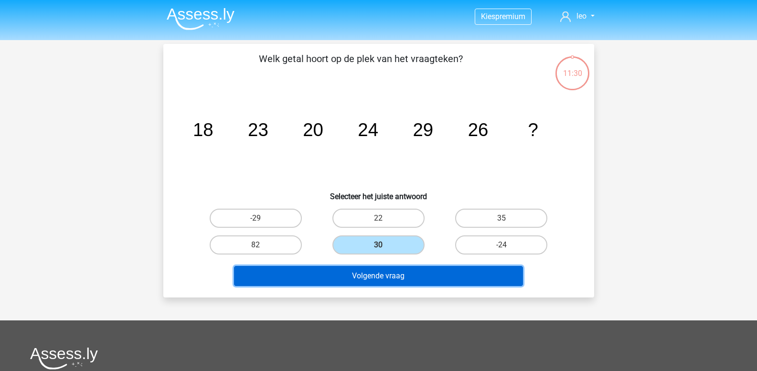
click at [378, 277] on button "Volgende vraag" at bounding box center [378, 276] width 289 height 20
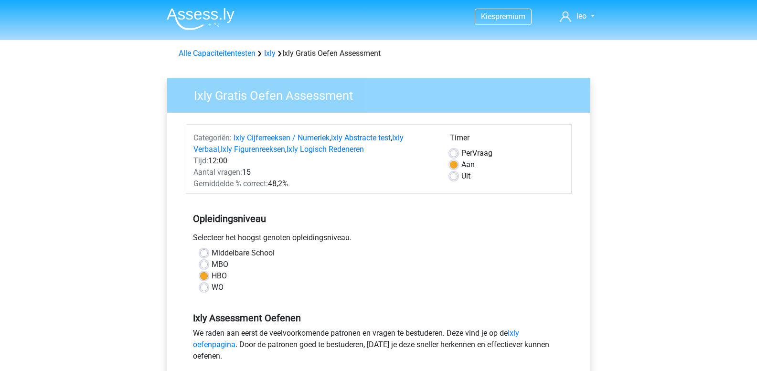
scroll to position [179, 0]
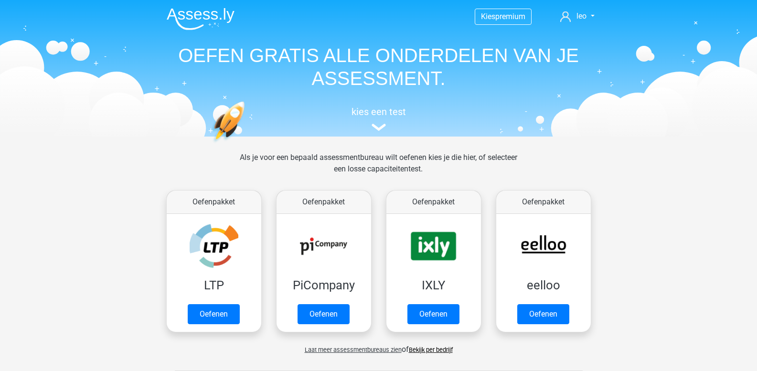
scroll to position [105, 0]
